Goal: Information Seeking & Learning: Stay updated

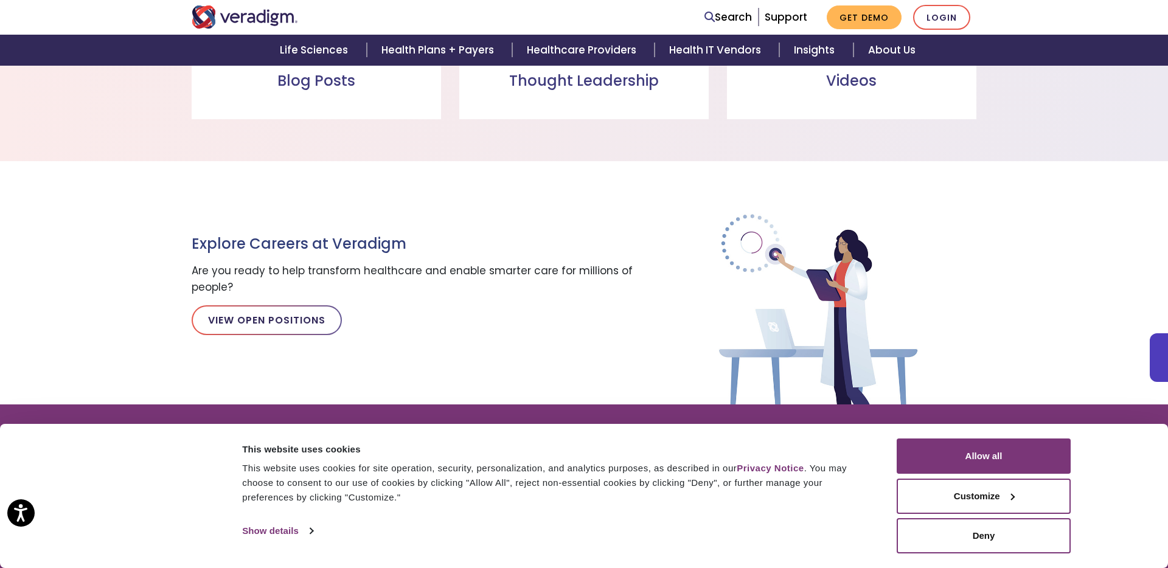
scroll to position [1128, 0]
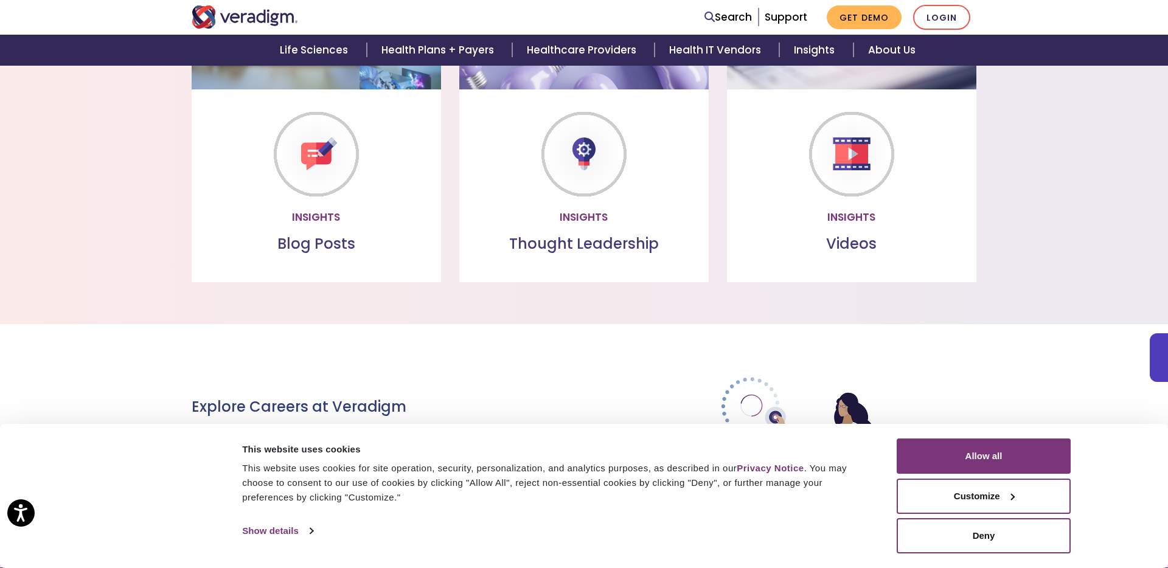
click at [562, 256] on div "Thought Leadership Read the latest healthcare insights from our team of subject…" at bounding box center [583, 185] width 249 height 193
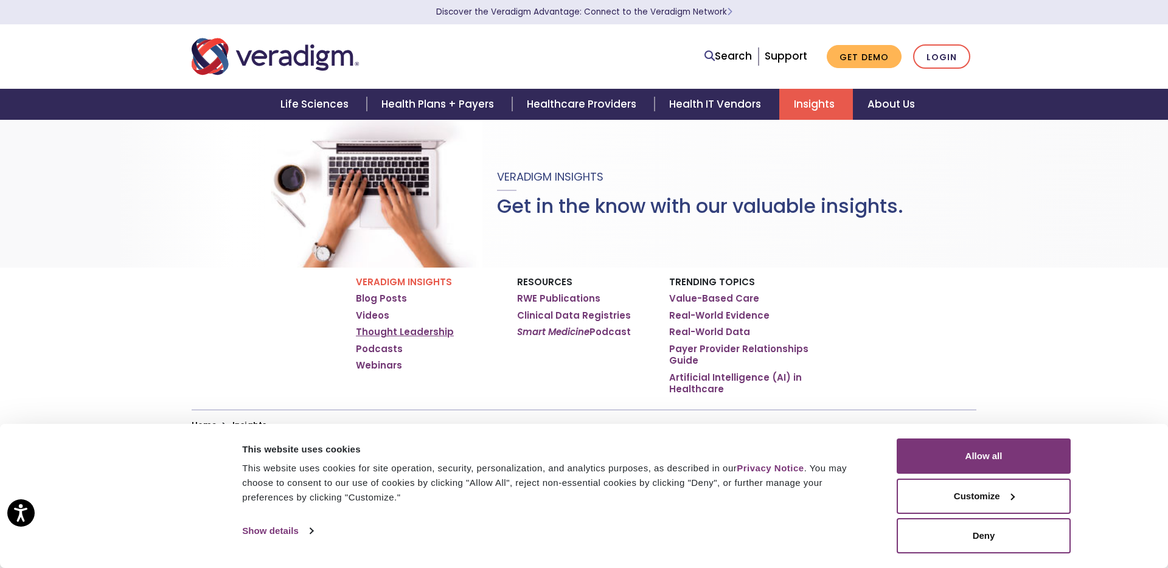
click at [399, 328] on link "Thought Leadership" at bounding box center [405, 332] width 98 height 12
